Goal: Information Seeking & Learning: Learn about a topic

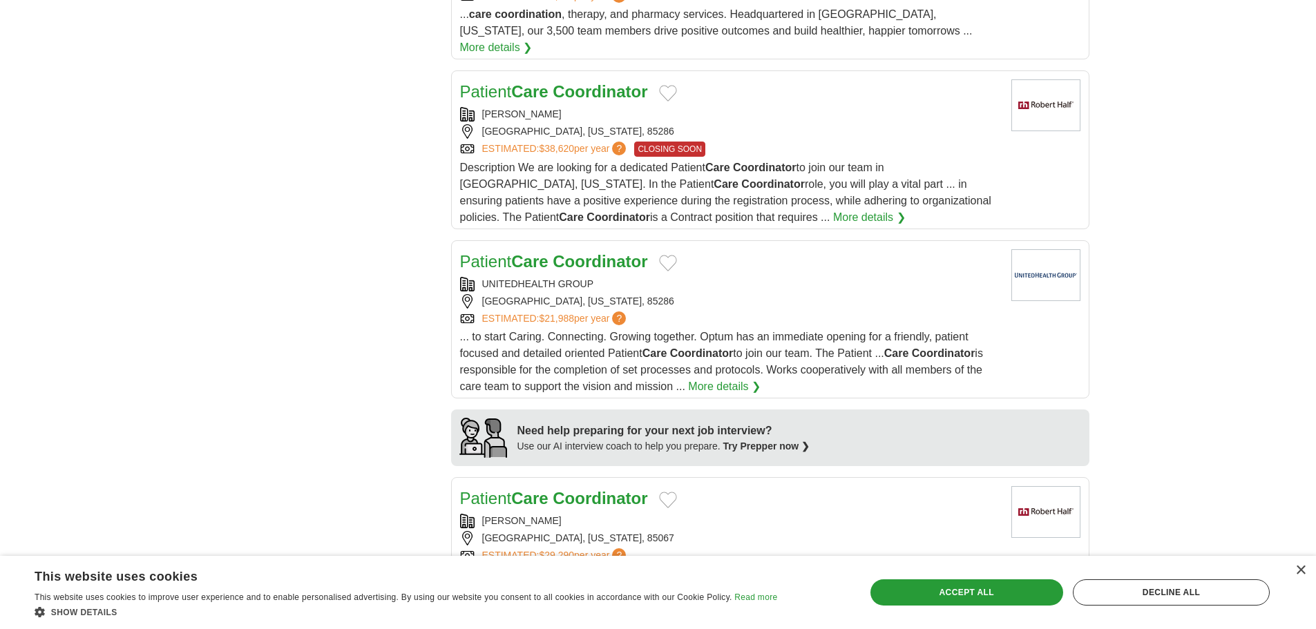
scroll to position [937, 0]
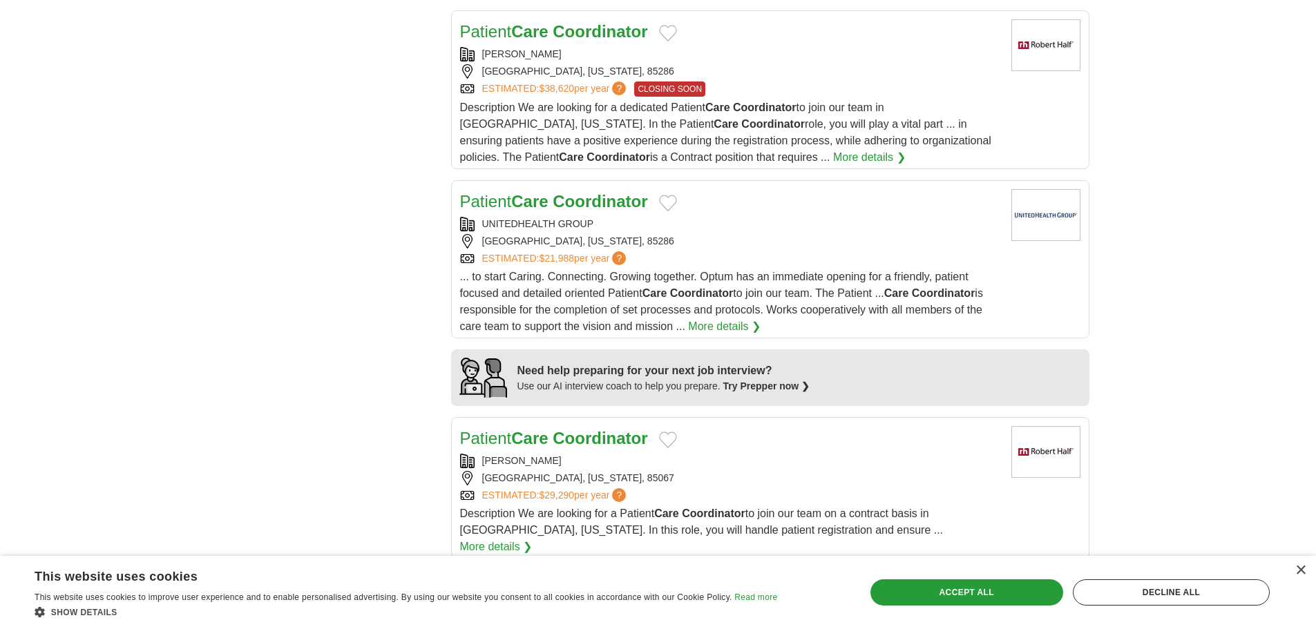
click at [556, 192] on link "Patient Care Coordinator" at bounding box center [554, 201] width 188 height 19
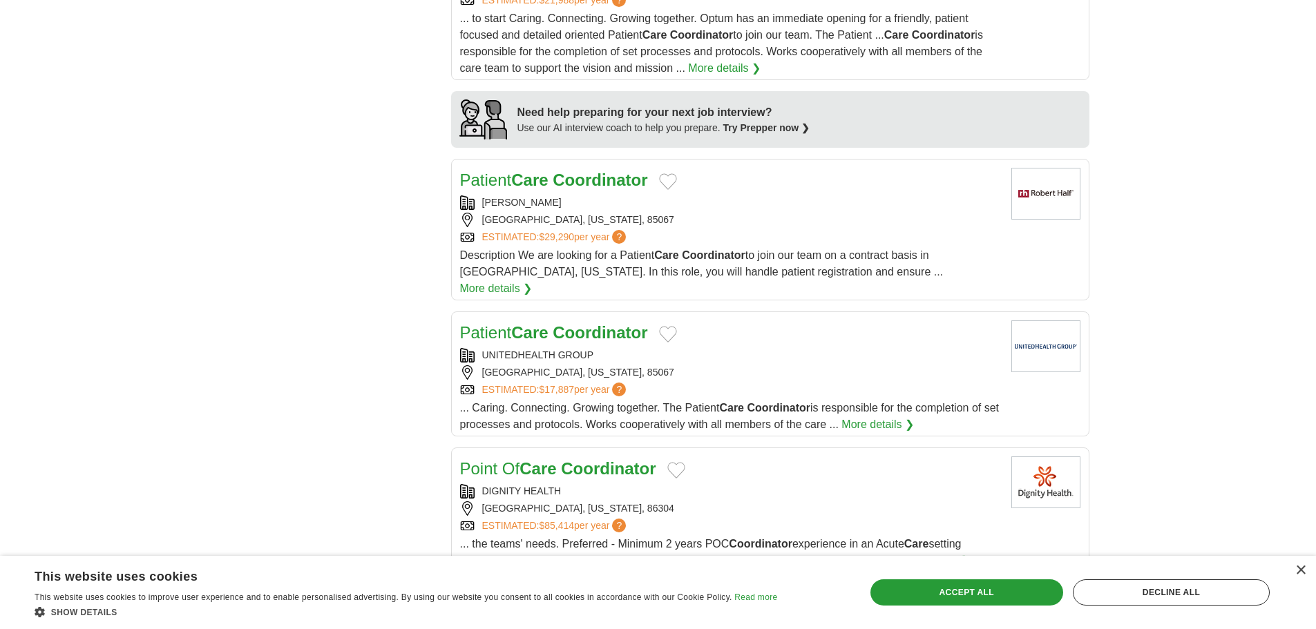
scroll to position [1213, 0]
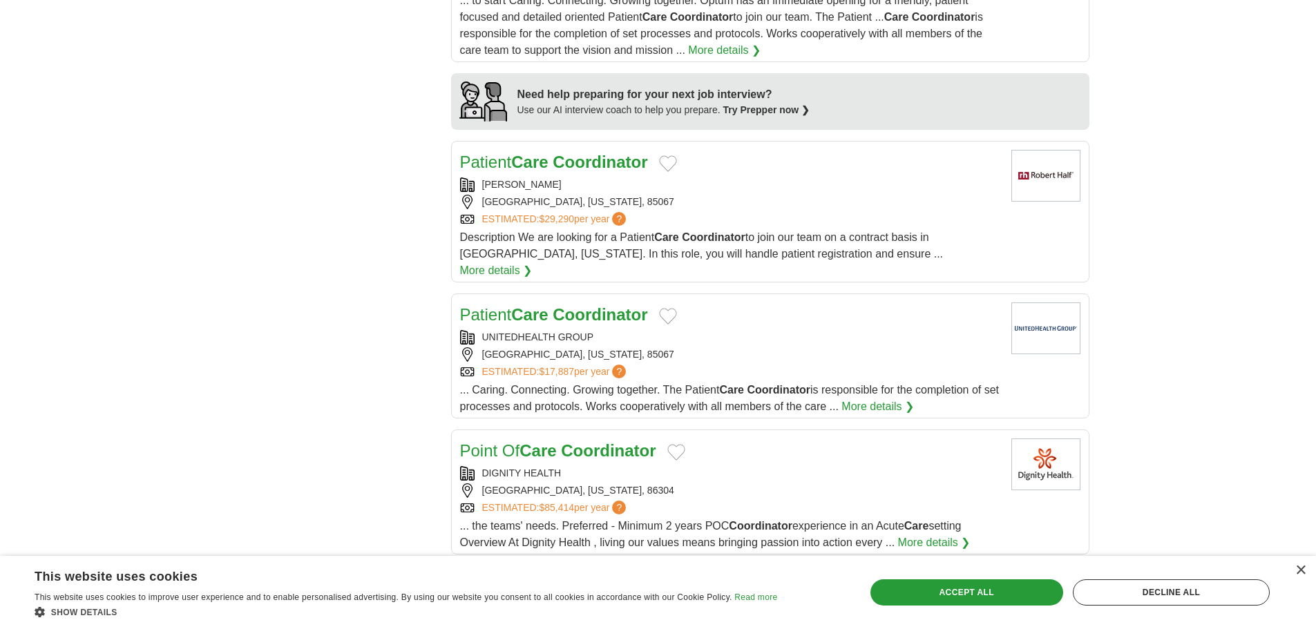
click at [756, 231] on span "Description We are looking for a Patient Care Coordinator to join our team on a…" at bounding box center [702, 245] width 484 height 28
click at [522, 305] on strong "Care" at bounding box center [529, 314] width 37 height 19
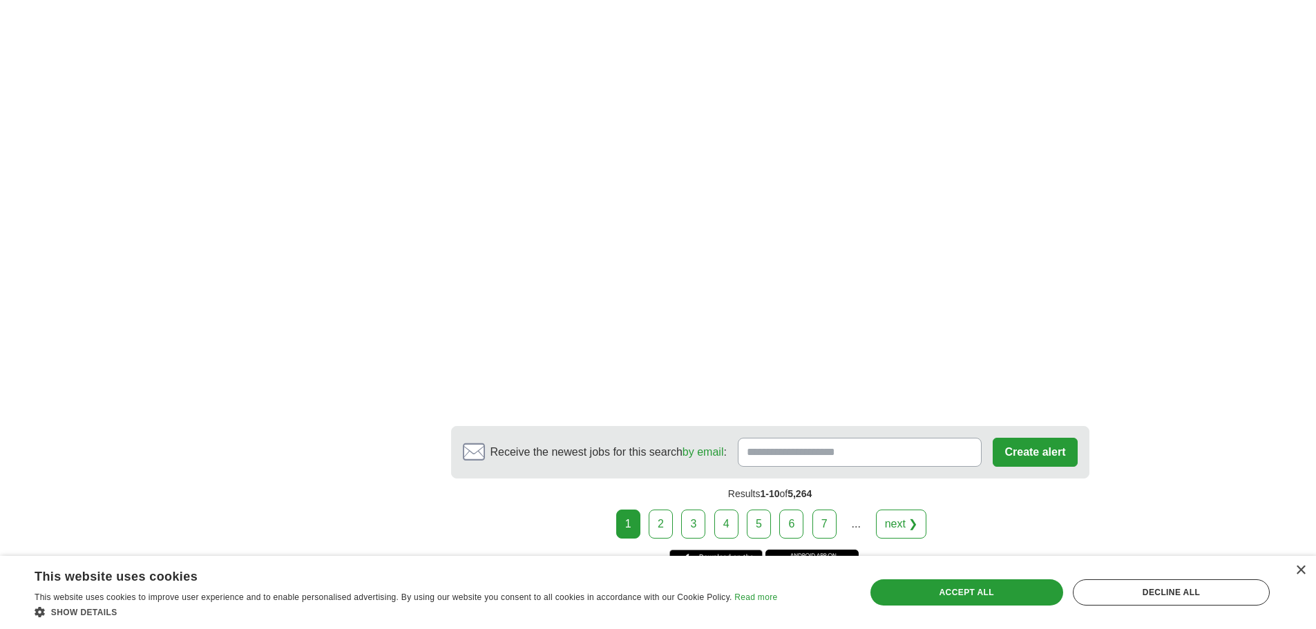
scroll to position [2318, 0]
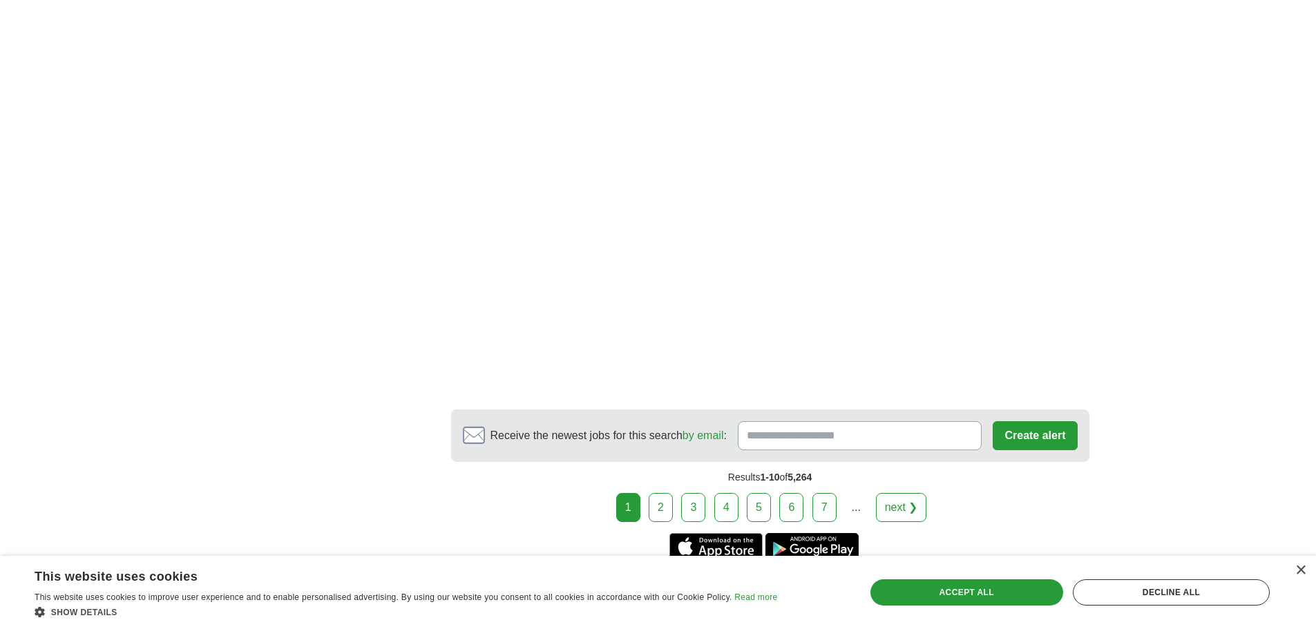
click at [652, 493] on link "2" at bounding box center [661, 507] width 24 height 29
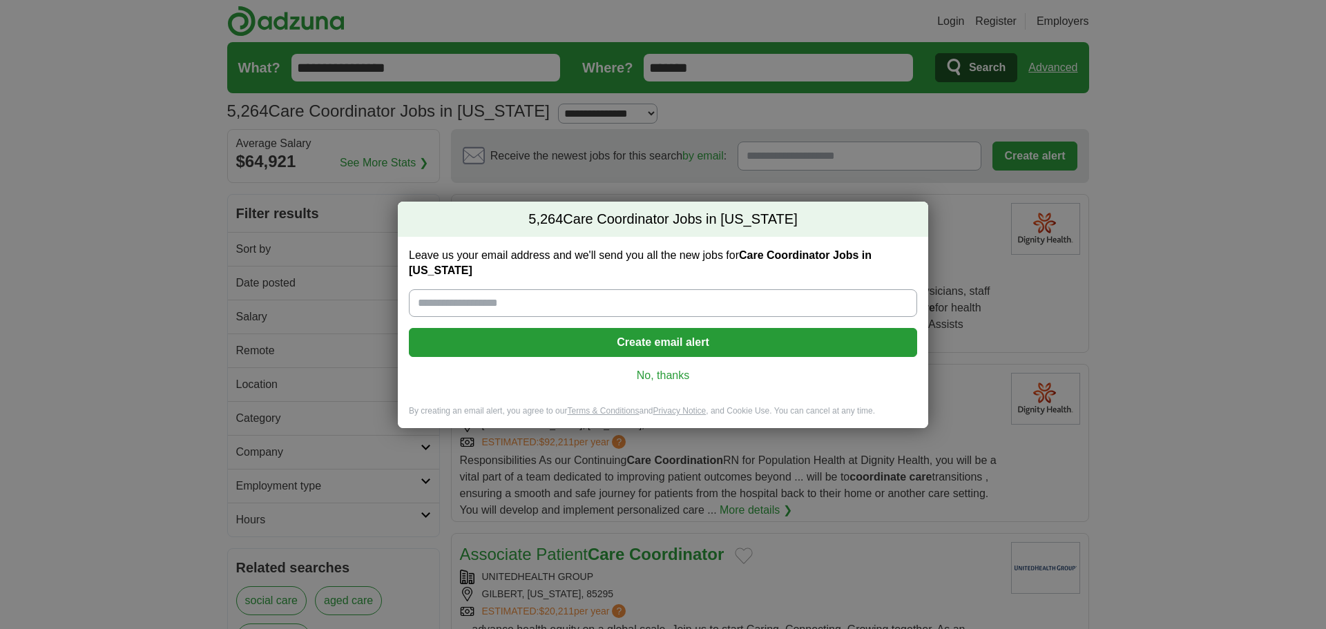
click at [656, 376] on link "No, thanks" at bounding box center [663, 375] width 486 height 15
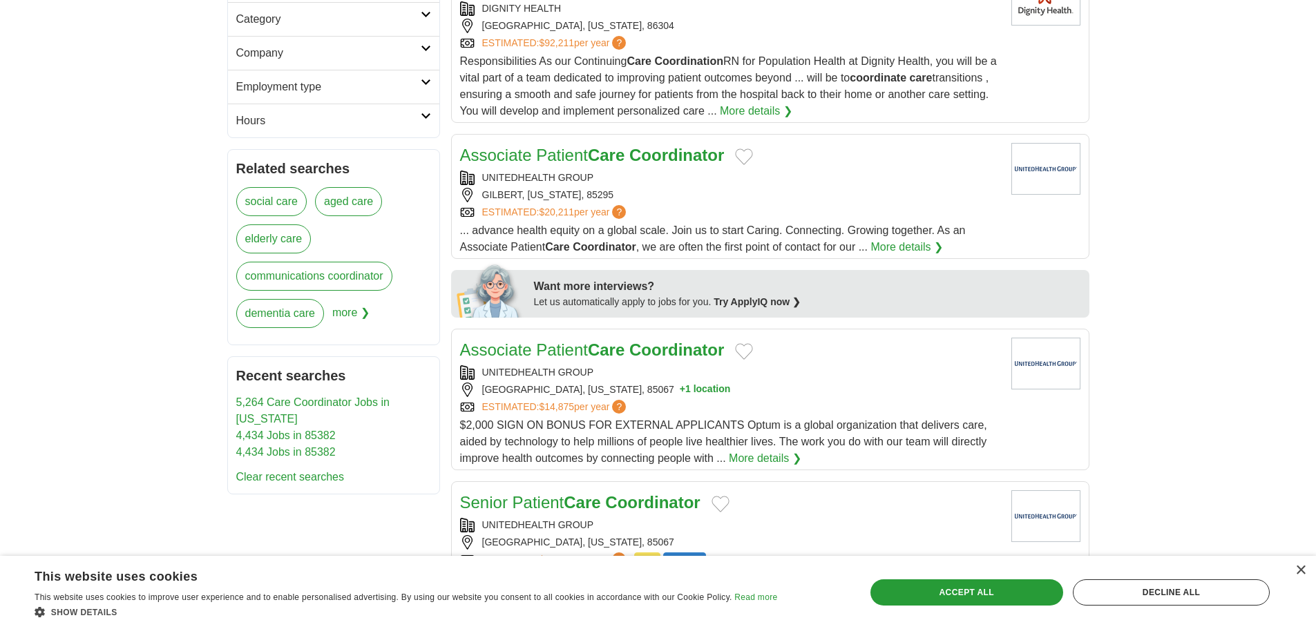
scroll to position [415, 0]
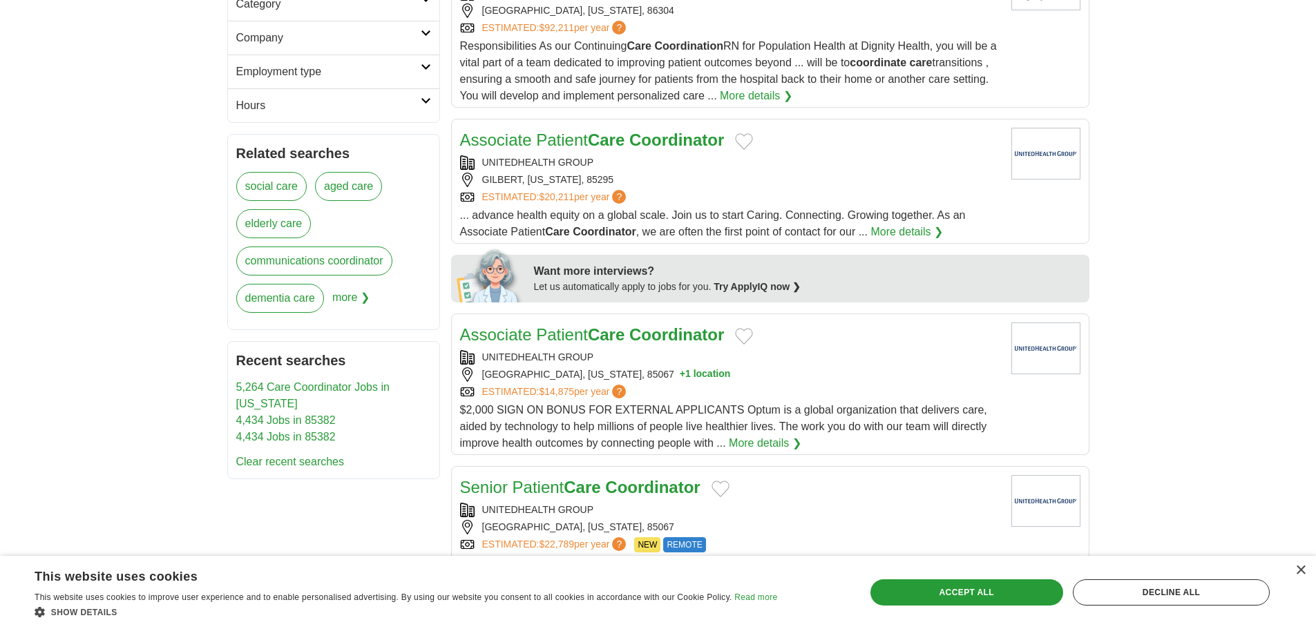
click at [751, 438] on link "More details ❯" at bounding box center [765, 443] width 73 height 17
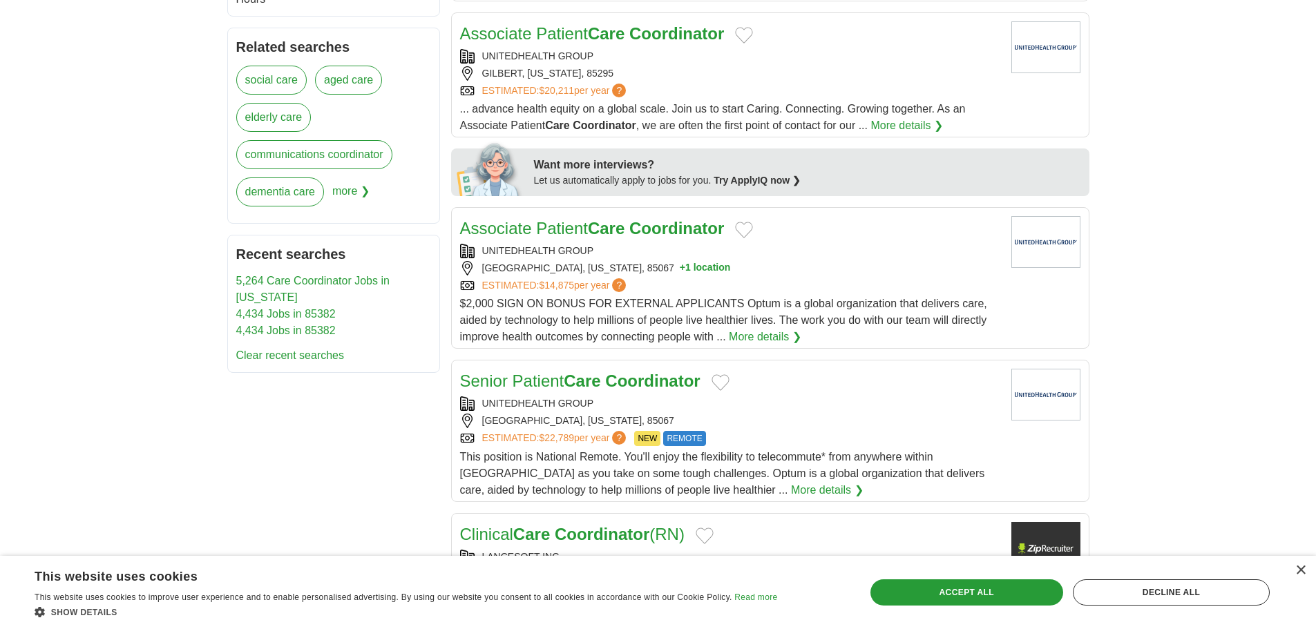
scroll to position [553, 0]
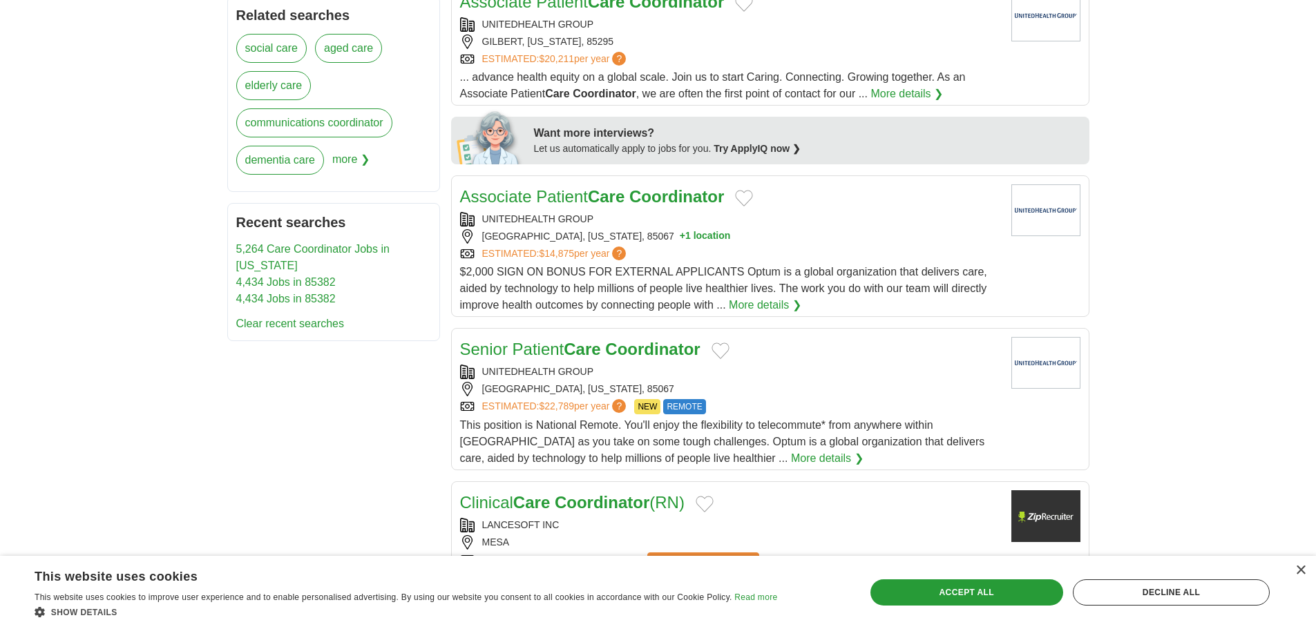
click at [565, 349] on link "Senior Patient Care Coordinator" at bounding box center [580, 349] width 240 height 19
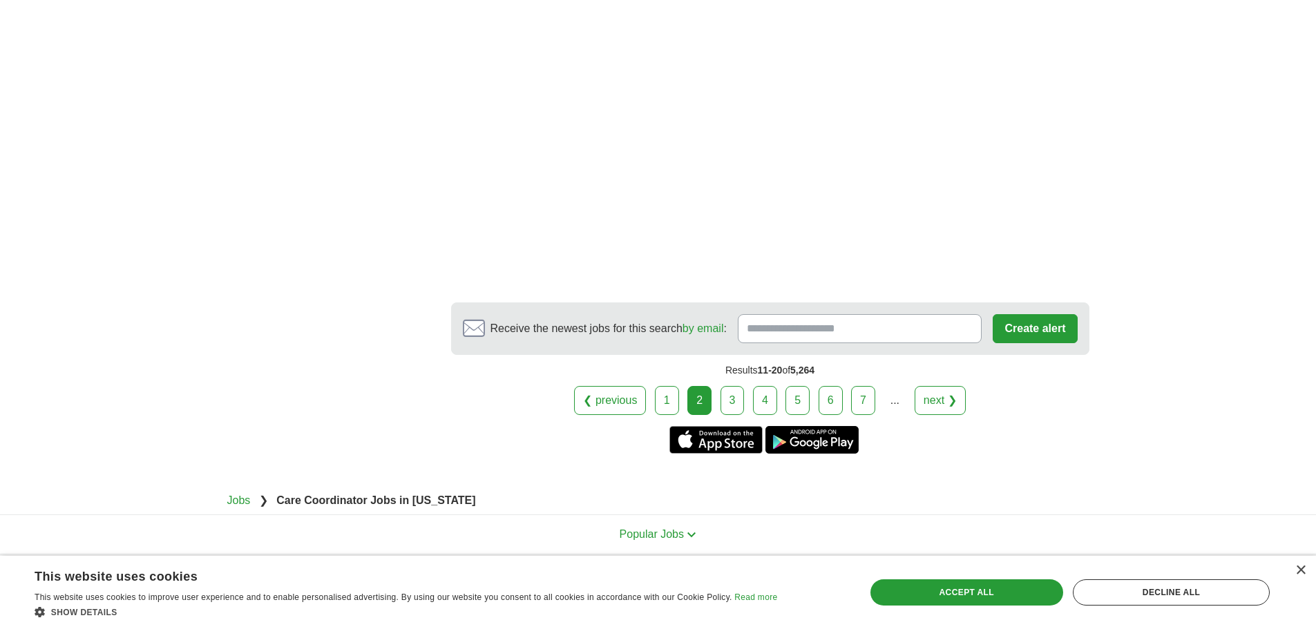
scroll to position [2556, 0]
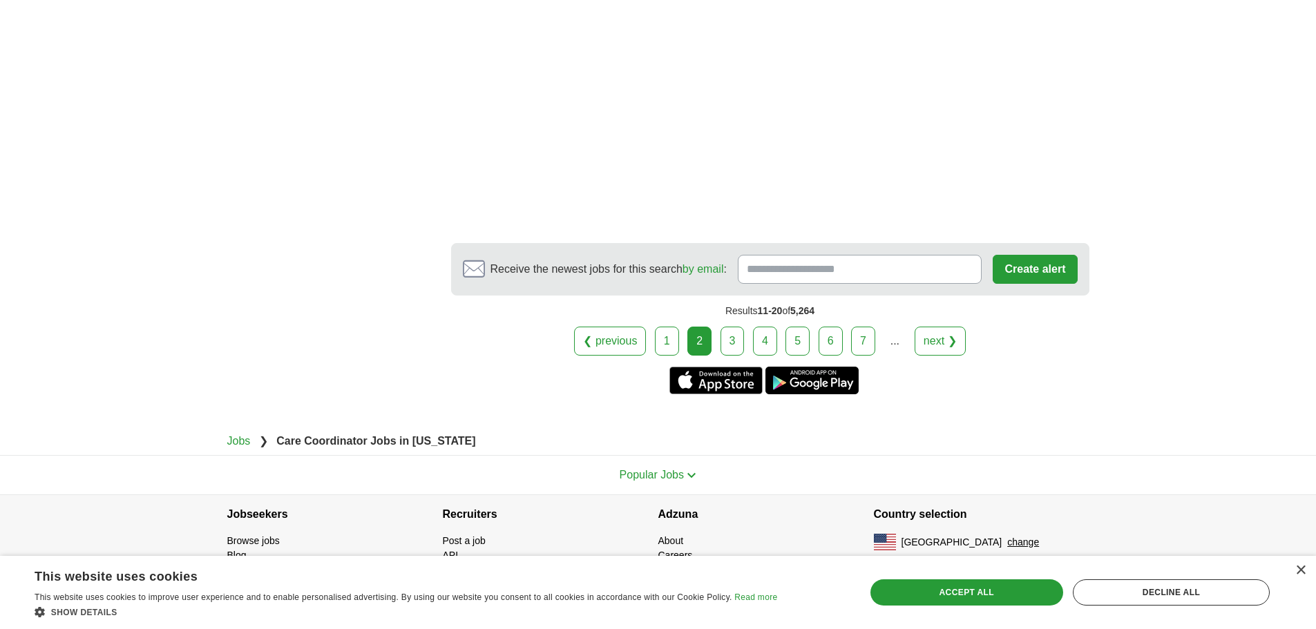
click at [739, 341] on link "3" at bounding box center [733, 341] width 24 height 29
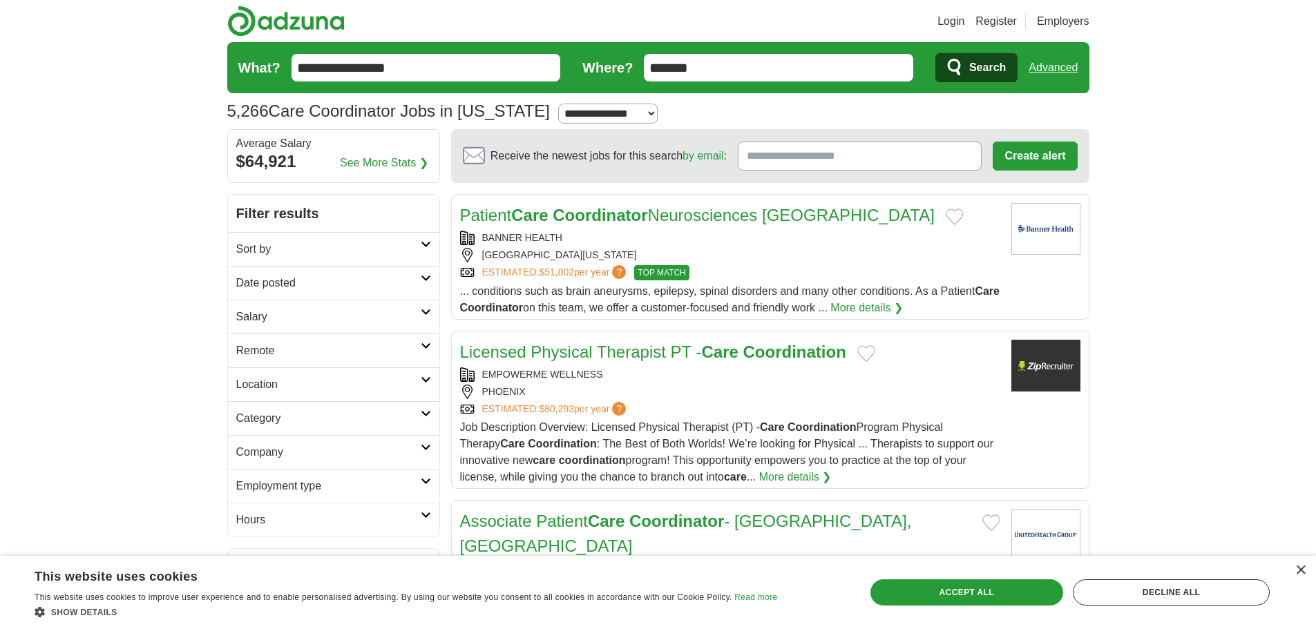
click at [714, 215] on link "Patient Care Coordinator Neurosciences Glendale" at bounding box center [697, 215] width 475 height 19
